Goal: Information Seeking & Learning: Learn about a topic

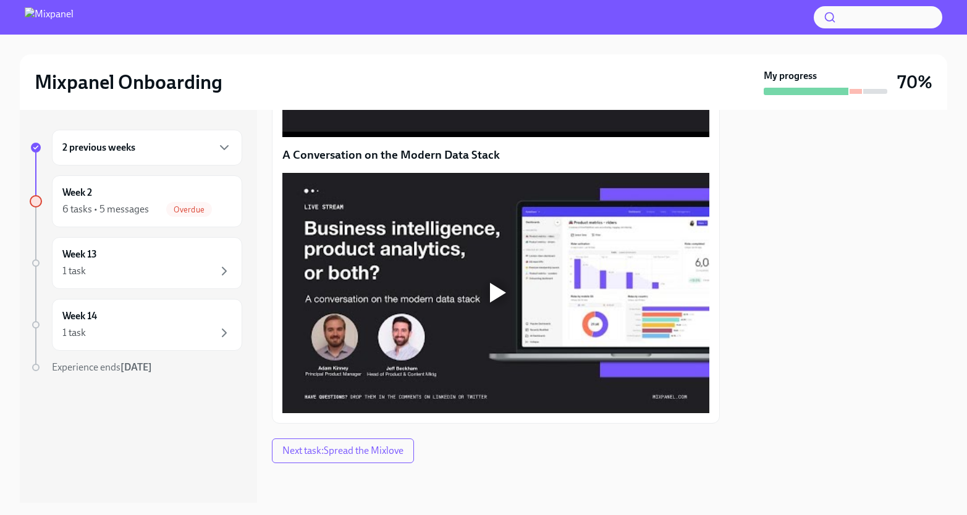
scroll to position [849, 0]
click at [350, 457] on span "Next task : Spread the Mixlove" at bounding box center [342, 451] width 121 height 12
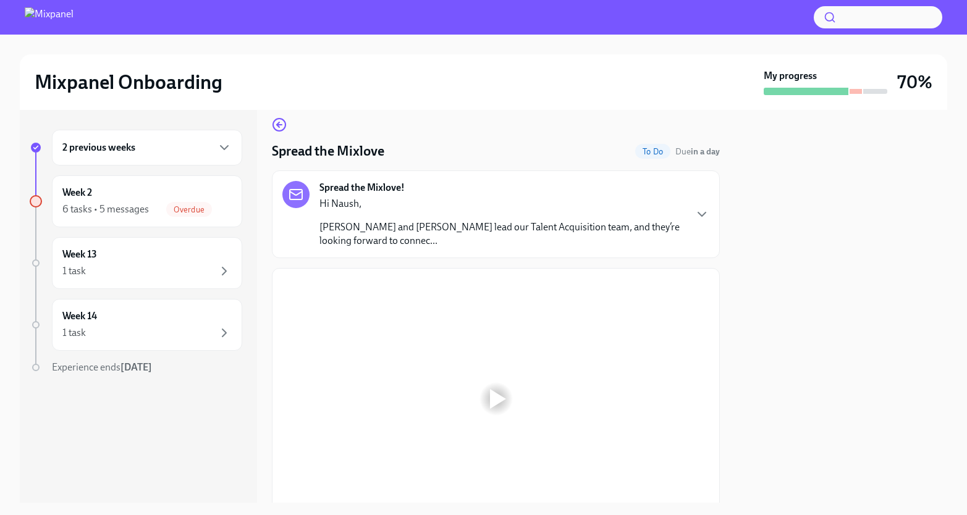
scroll to position [14, 0]
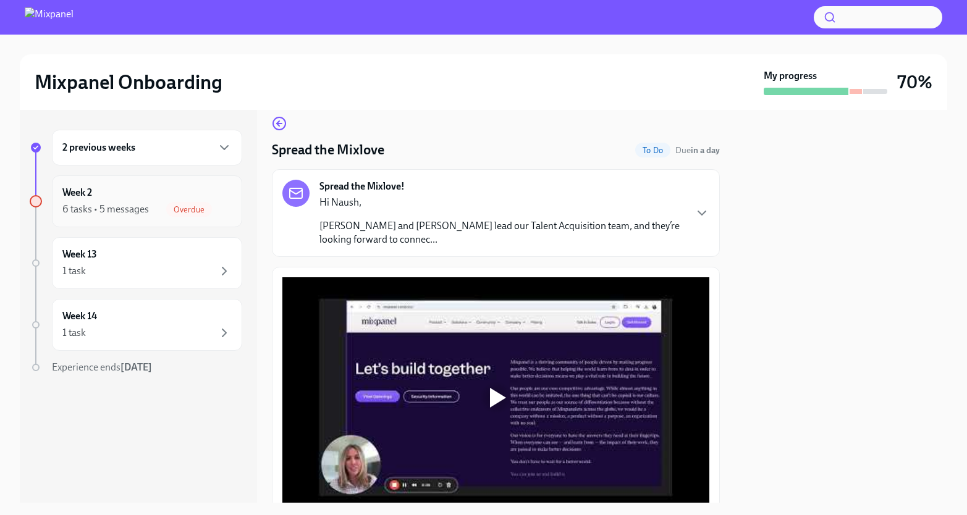
click at [208, 211] on span "Overdue" at bounding box center [189, 209] width 46 height 9
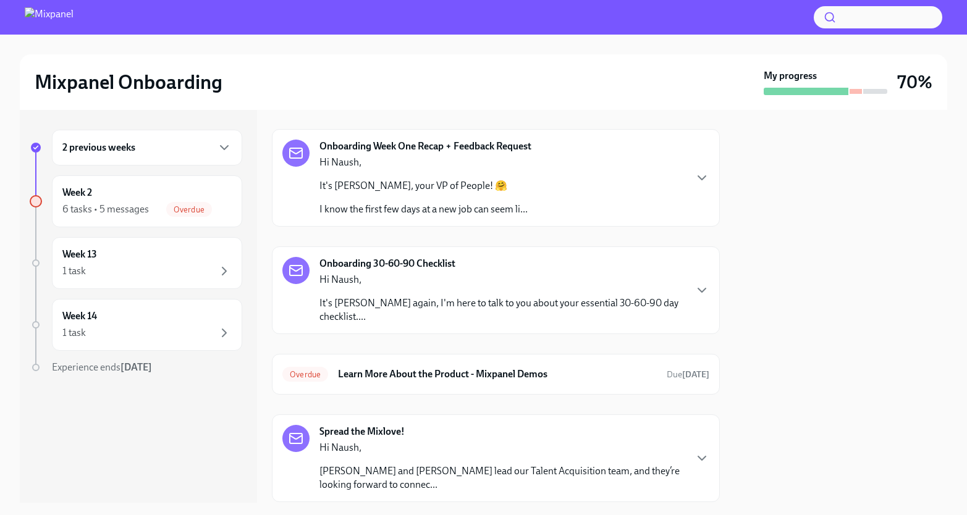
scroll to position [47, 0]
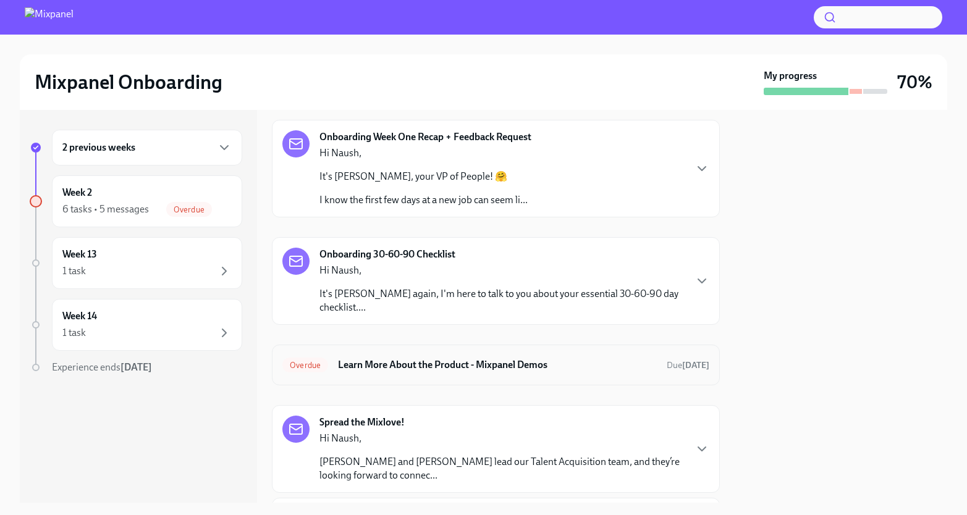
click at [370, 362] on h6 "Learn More About the Product - Mixpanel Demos" at bounding box center [497, 365] width 319 height 14
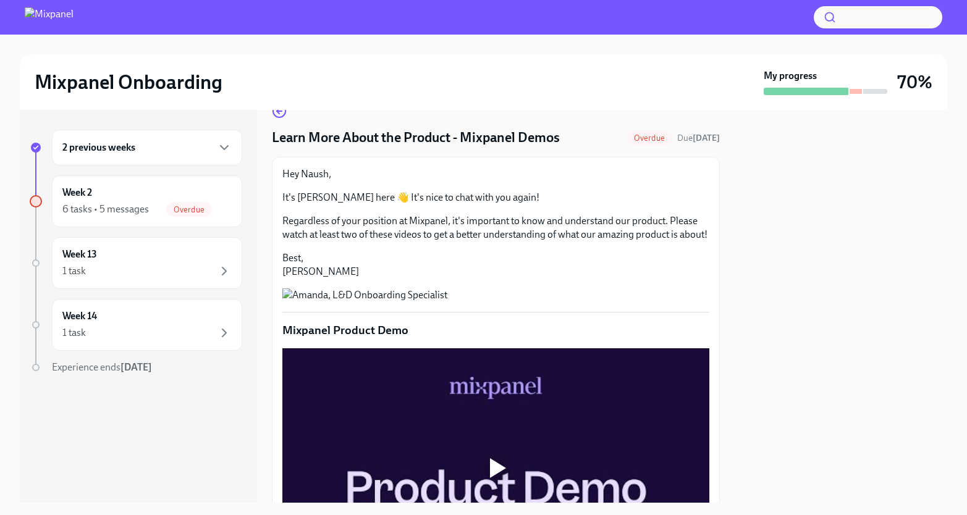
scroll to position [27, 0]
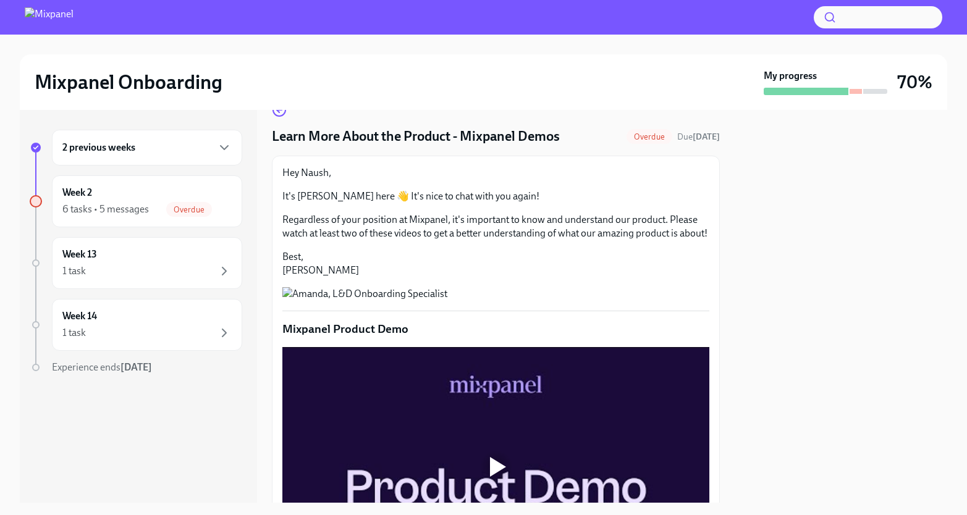
click at [328, 138] on h4 "Learn More About the Product - Mixpanel Demos" at bounding box center [416, 136] width 288 height 19
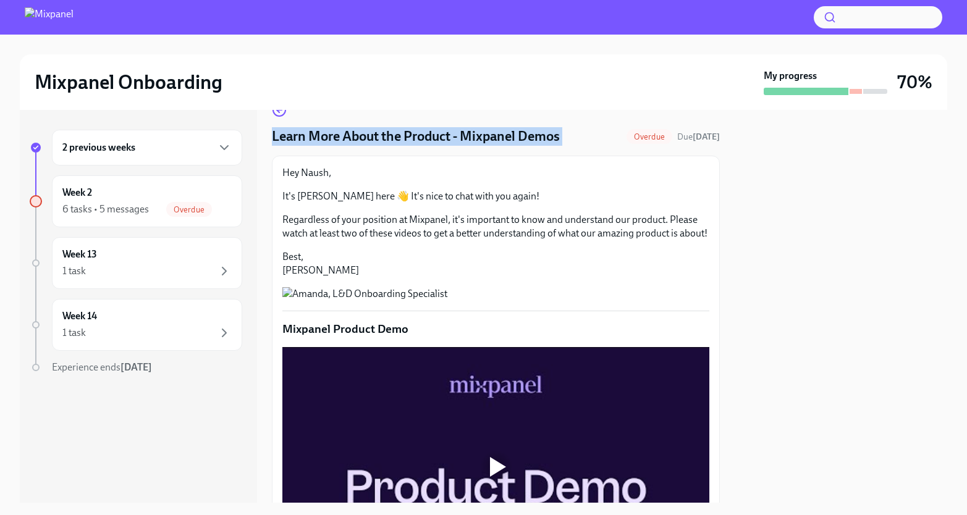
click at [328, 138] on h4 "Learn More About the Product - Mixpanel Demos" at bounding box center [416, 136] width 288 height 19
copy h4 "Learn More About the Product - Mixpanel Demos"
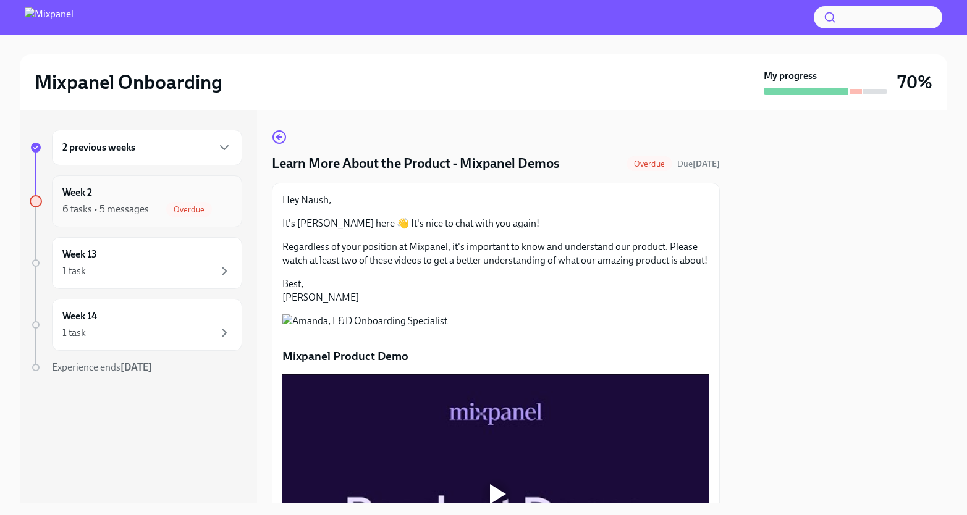
click at [187, 210] on span "Overdue" at bounding box center [189, 209] width 46 height 9
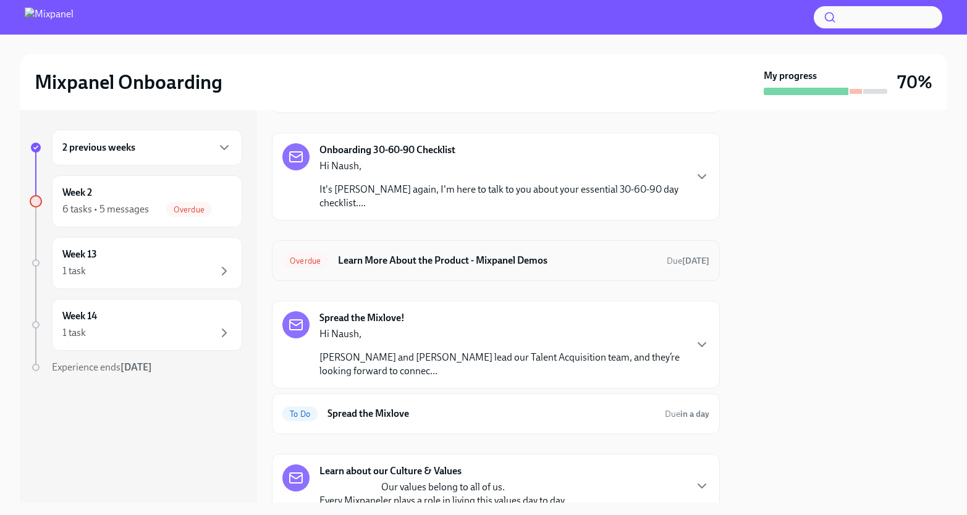
scroll to position [163, 0]
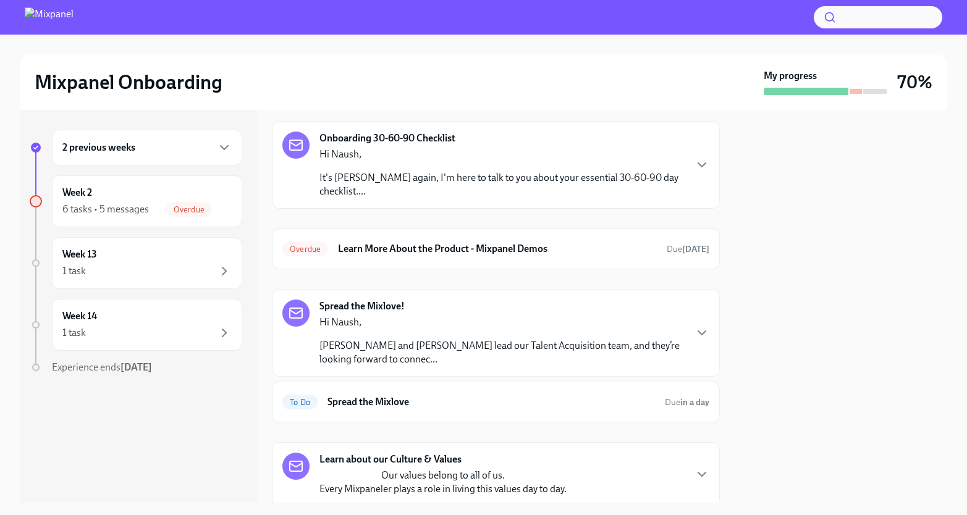
click at [142, 159] on div "2 previous weeks" at bounding box center [147, 148] width 190 height 36
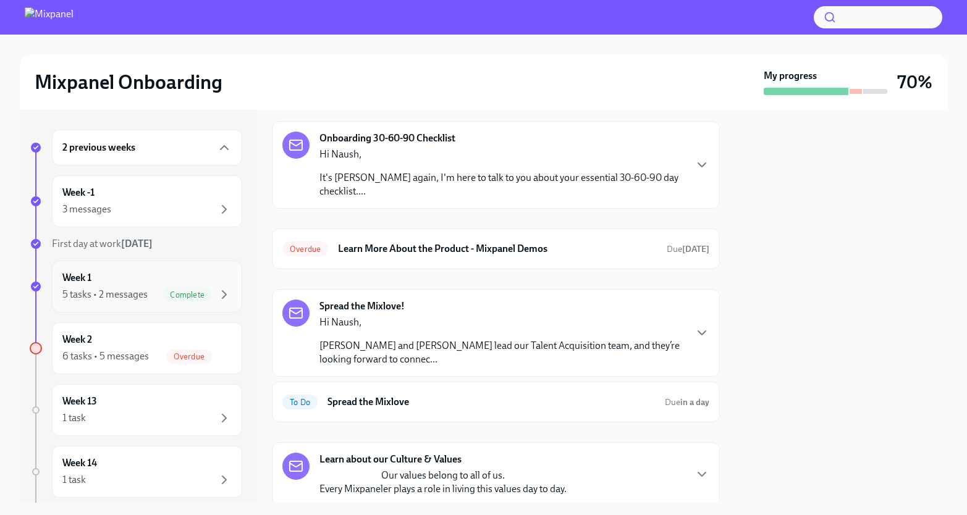
click at [155, 287] on div "Week 1 5 tasks • 2 messages Complete" at bounding box center [146, 286] width 169 height 31
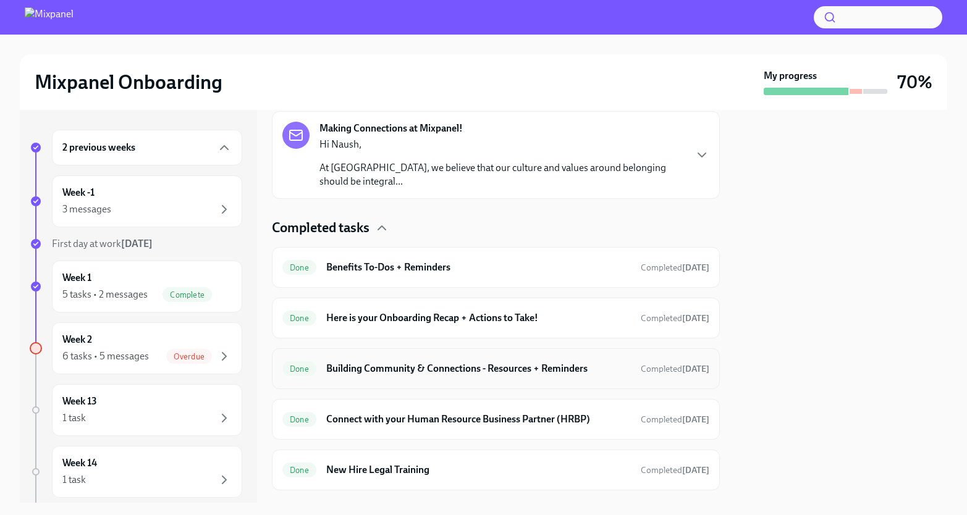
scroll to position [337, 0]
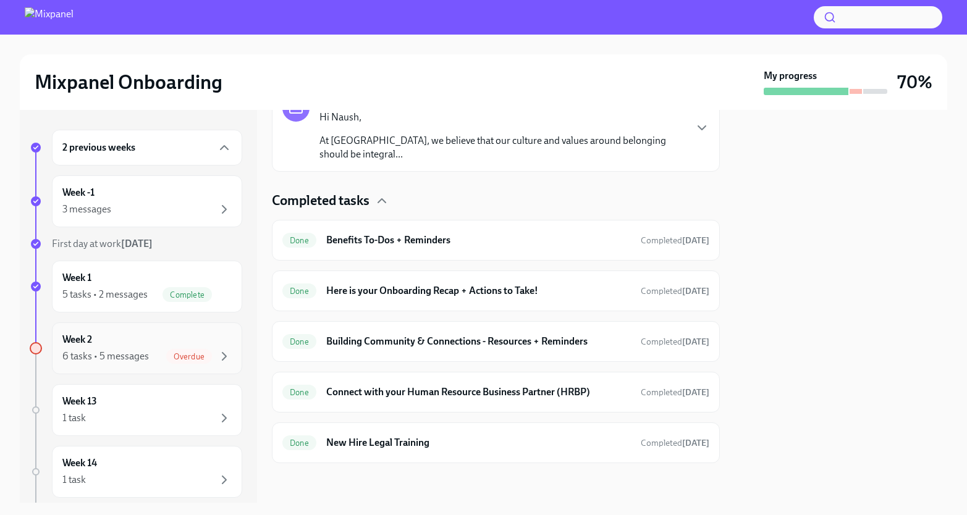
click at [145, 350] on div "6 tasks • 5 messages" at bounding box center [105, 357] width 87 height 14
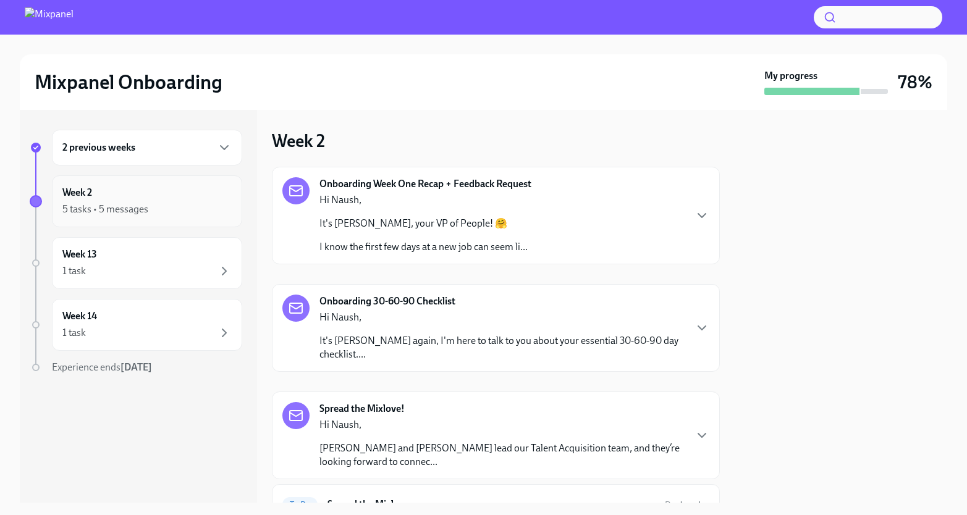
click at [180, 204] on div "5 tasks • 5 messages" at bounding box center [146, 209] width 169 height 15
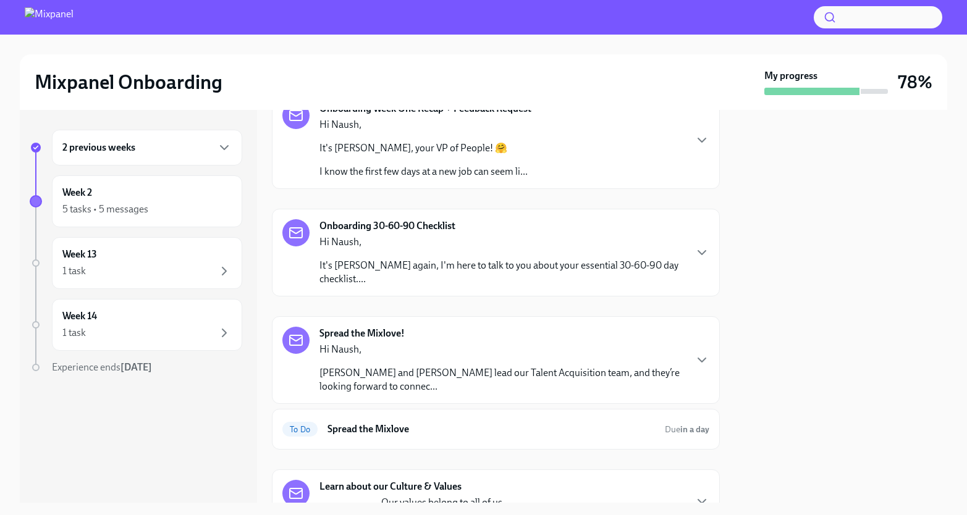
scroll to position [69, 0]
